Goal: Task Accomplishment & Management: Complete application form

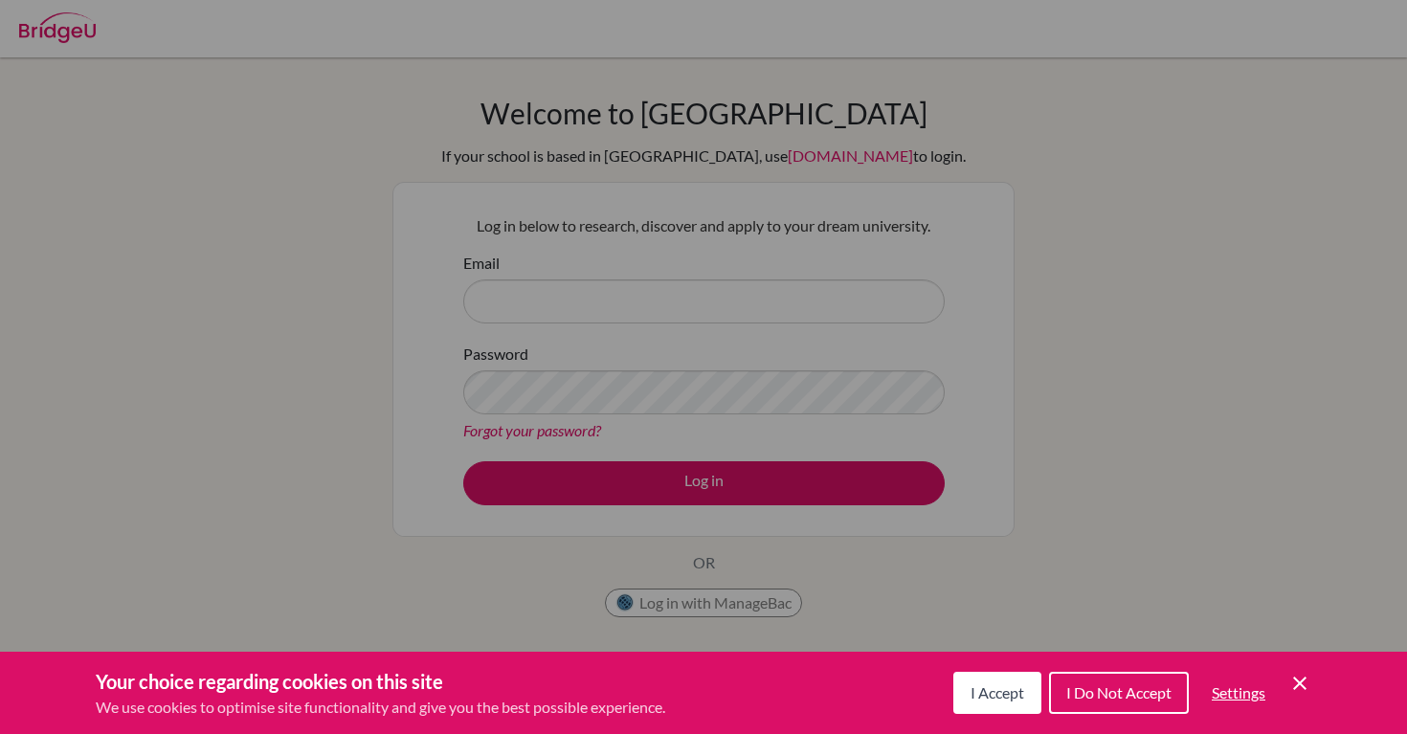
click at [982, 166] on div "Cookie Preferences" at bounding box center [703, 367] width 1407 height 734
click at [1303, 687] on icon "Save and close" at bounding box center [1299, 683] width 13 height 13
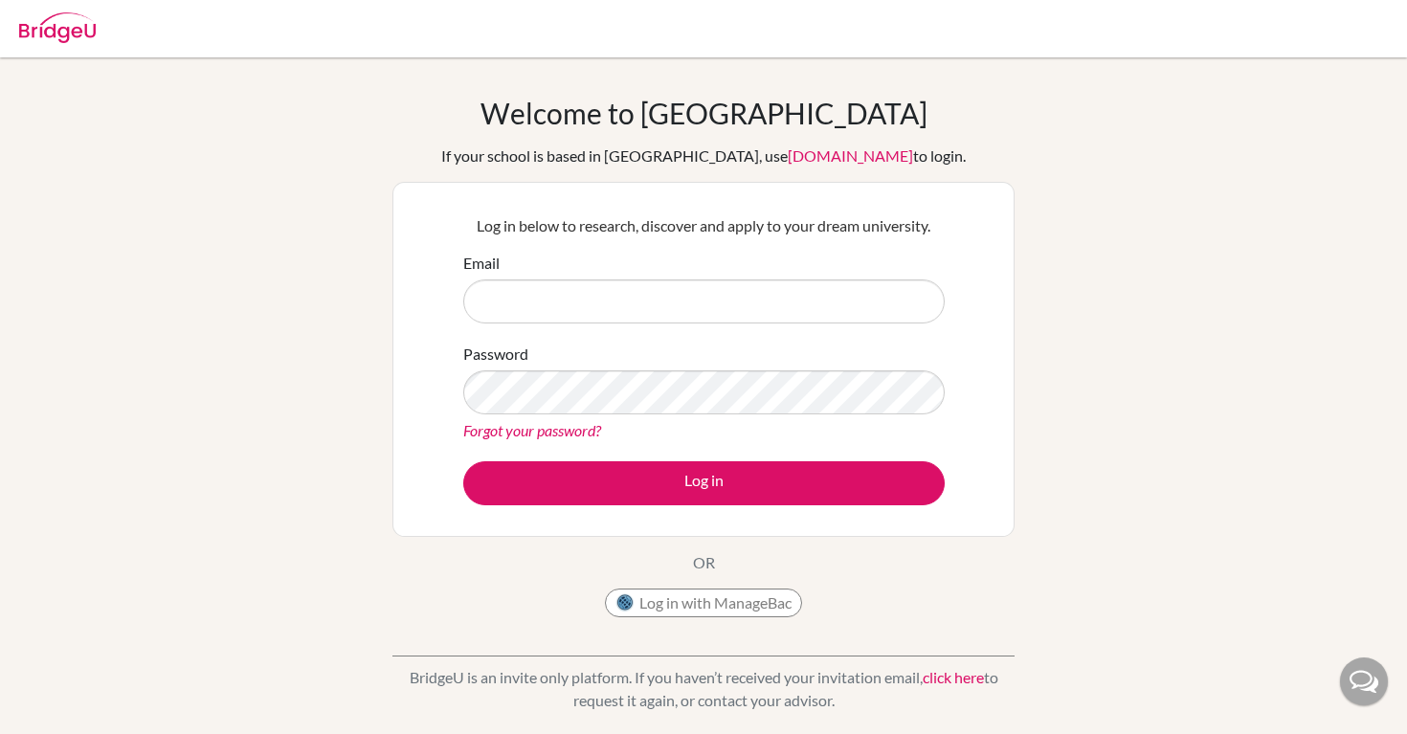
click at [56, 25] on img at bounding box center [57, 27] width 77 height 31
click at [57, 25] on img at bounding box center [57, 27] width 77 height 31
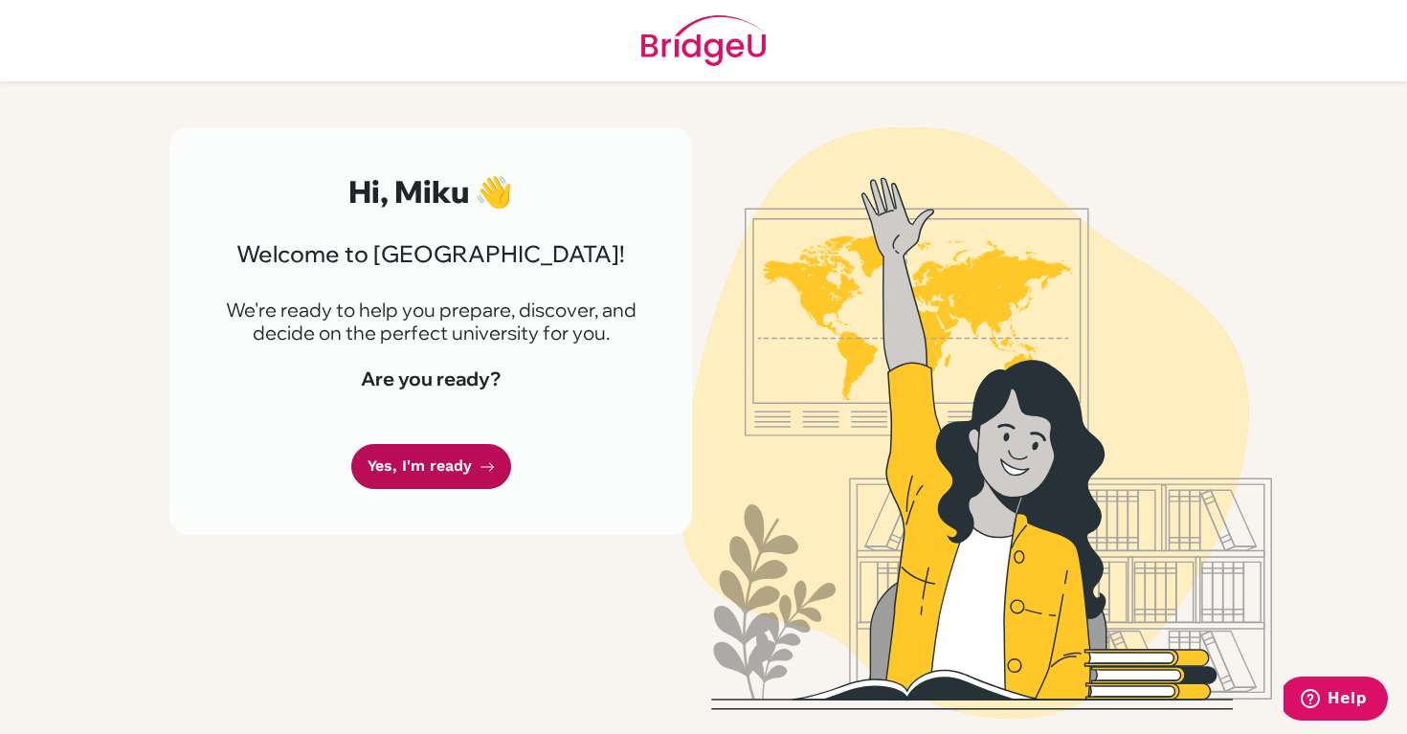
click at [481, 463] on icon at bounding box center [487, 466] width 15 height 15
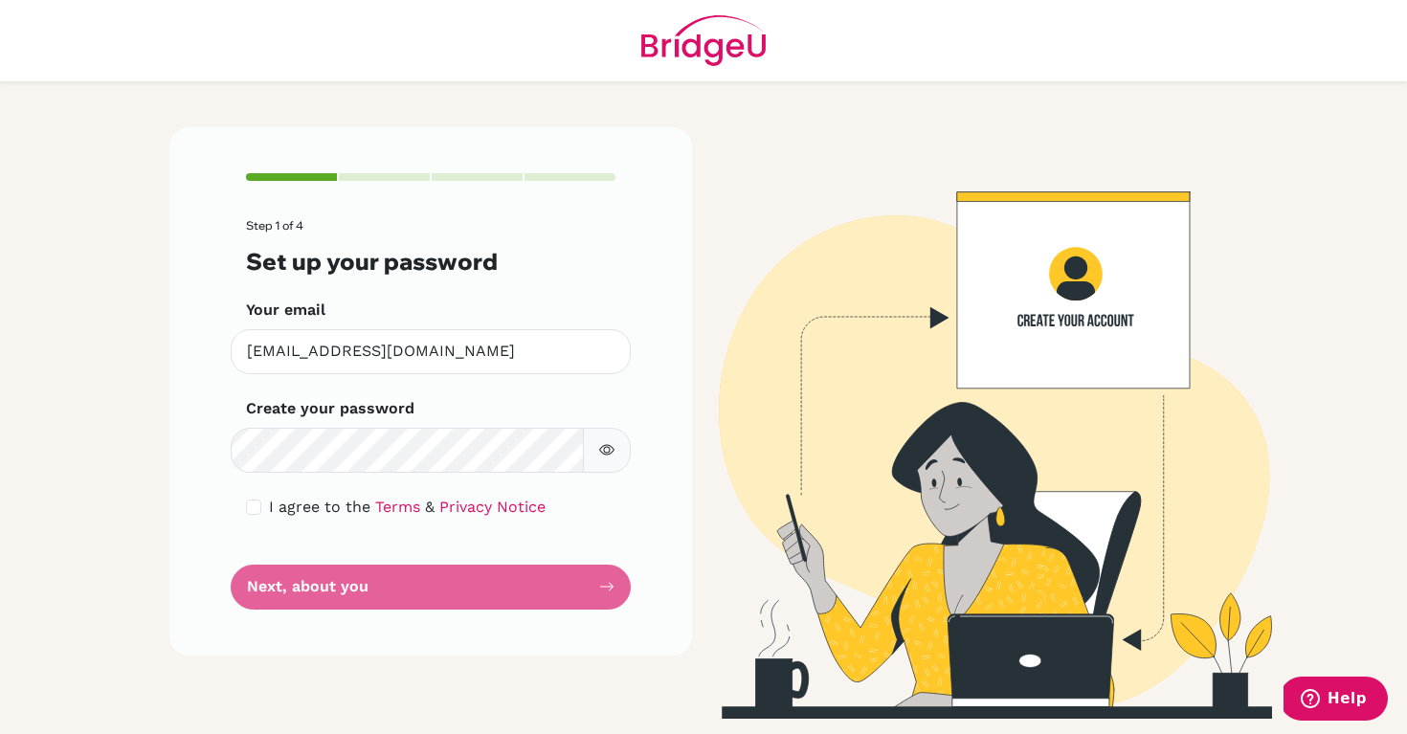
click at [610, 447] on icon "button" at bounding box center [606, 449] width 15 height 15
click at [256, 505] on input "checkbox" at bounding box center [253, 507] width 15 height 15
checkbox input "true"
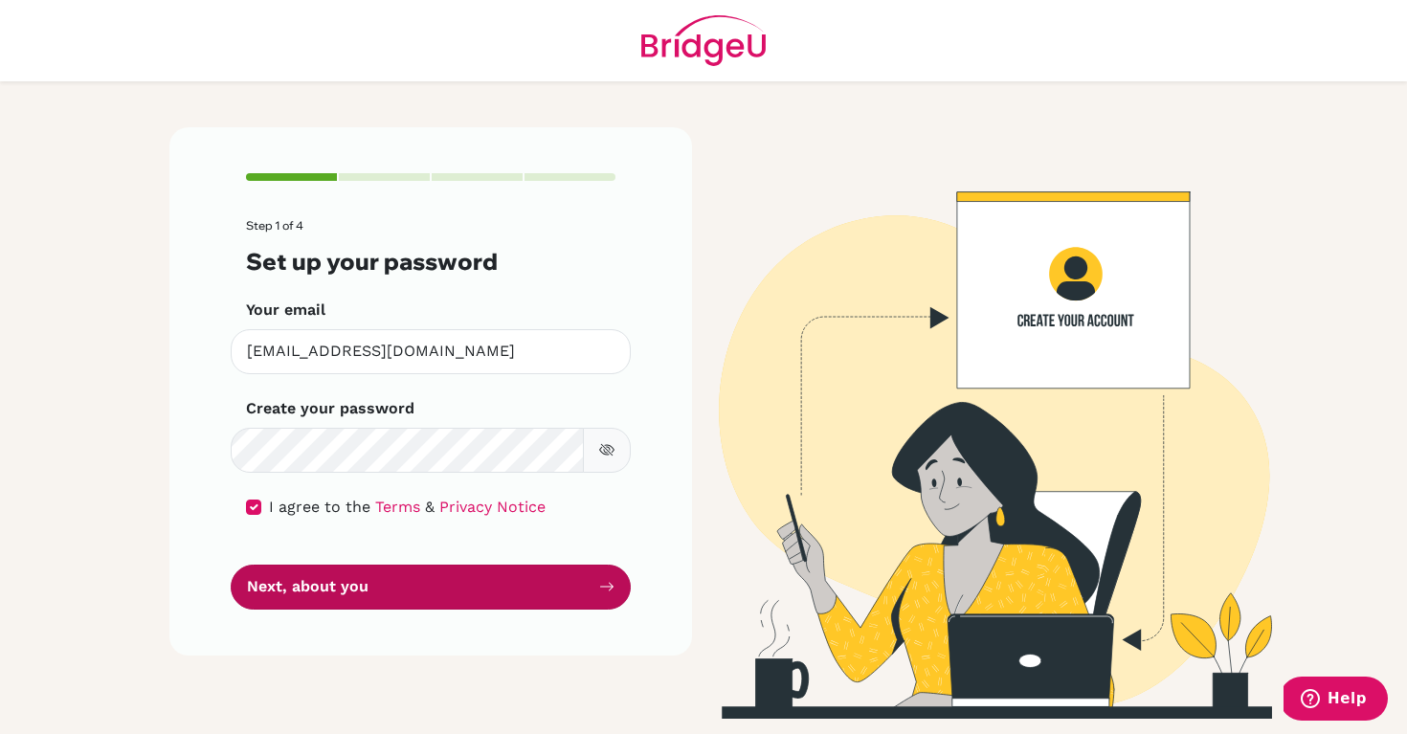
click at [350, 579] on button "Next, about you" at bounding box center [431, 587] width 400 height 45
